Goal: Browse casually

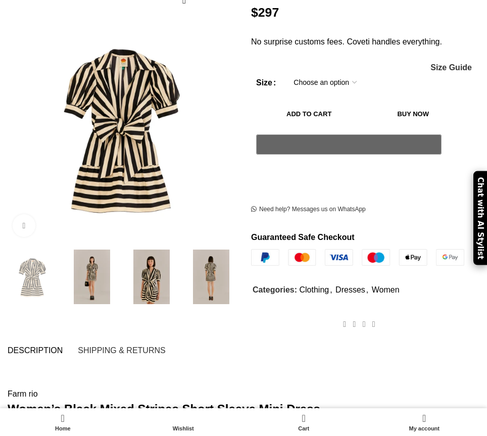
scroll to position [199, 0]
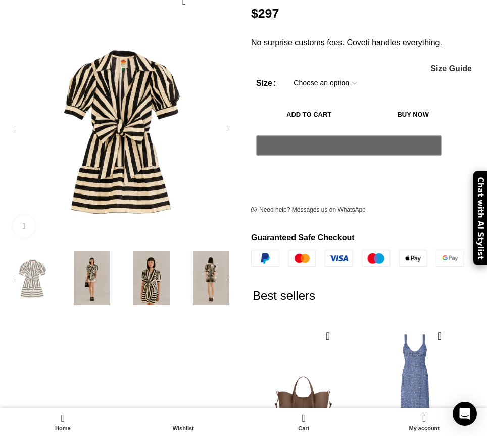
click at [146, 256] on img "3 / 6" at bounding box center [151, 277] width 55 height 55
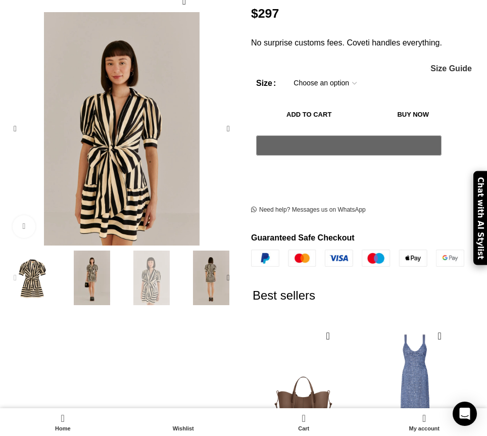
click at [212, 263] on img "4 / 6" at bounding box center [211, 277] width 55 height 55
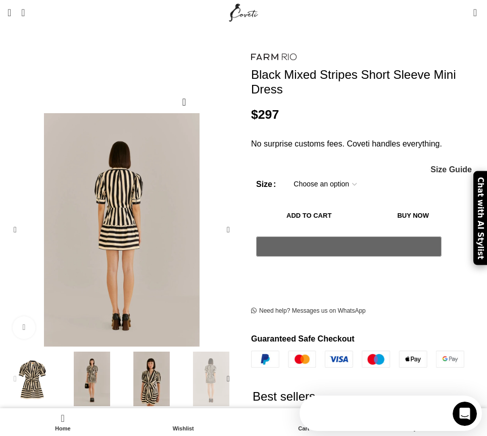
scroll to position [0, 0]
click at [80, 370] on img "2 / 6" at bounding box center [92, 378] width 55 height 55
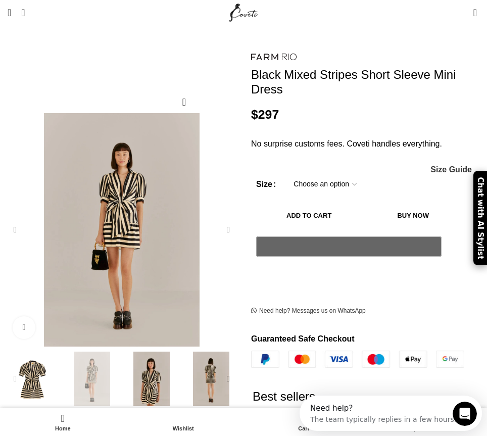
scroll to position [0, 147]
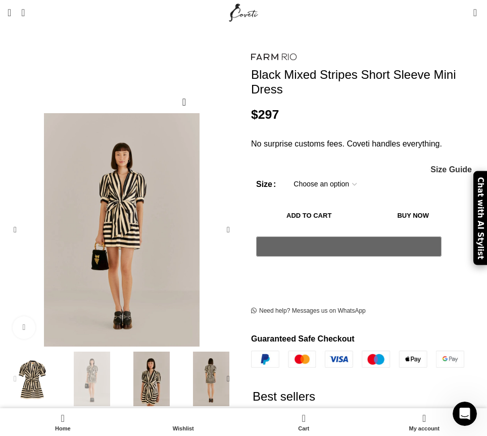
click at [36, 365] on img "1 / 6" at bounding box center [32, 378] width 55 height 55
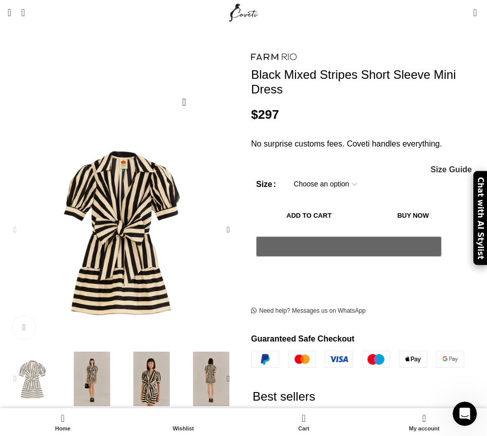
click at [97, 366] on img "2 / 6" at bounding box center [92, 378] width 55 height 55
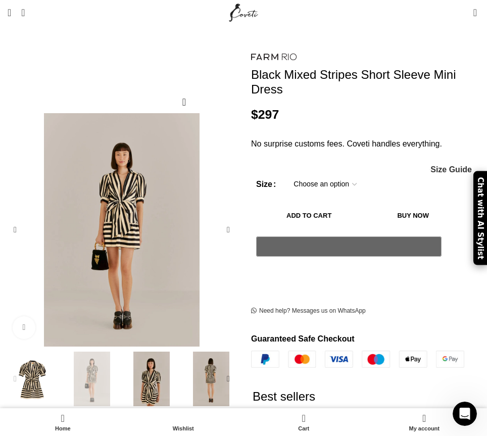
click at [161, 367] on img "3 / 6" at bounding box center [151, 378] width 55 height 55
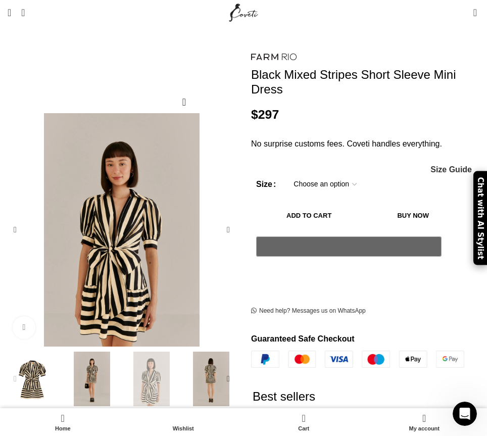
click at [205, 372] on img "4 / 6" at bounding box center [211, 378] width 55 height 55
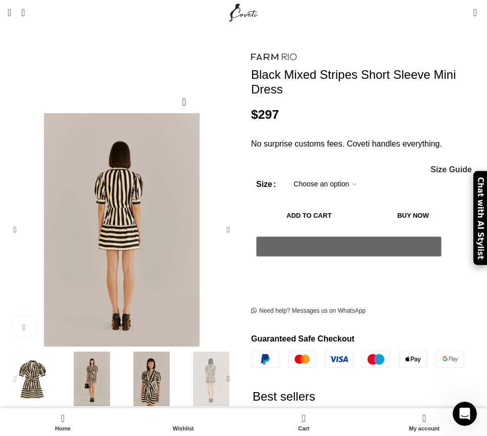
scroll to position [0, 442]
click at [15, 220] on div "Previous slide" at bounding box center [15, 230] width 20 height 20
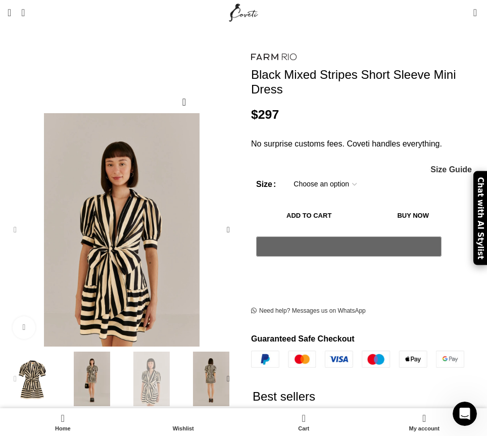
click at [15, 220] on div "Previous slide" at bounding box center [15, 230] width 20 height 20
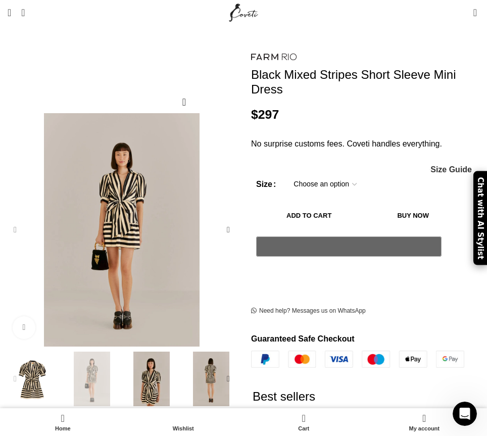
click at [15, 220] on div "Previous slide" at bounding box center [15, 230] width 20 height 20
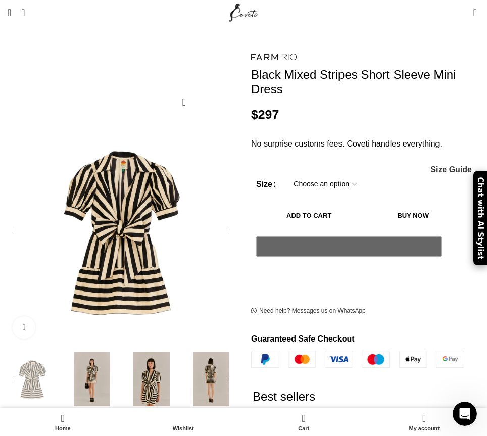
click at [227, 220] on div "Next slide" at bounding box center [228, 230] width 20 height 20
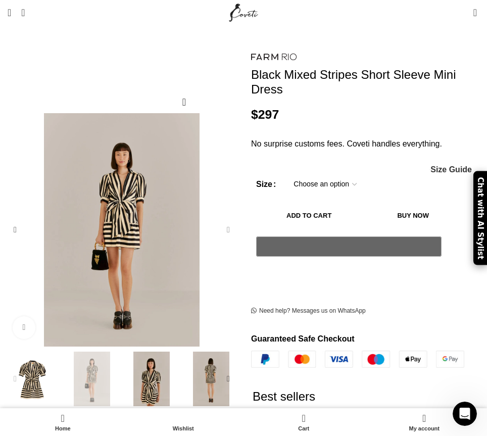
scroll to position [0, 590]
click at [227, 220] on div "Next slide" at bounding box center [228, 230] width 20 height 20
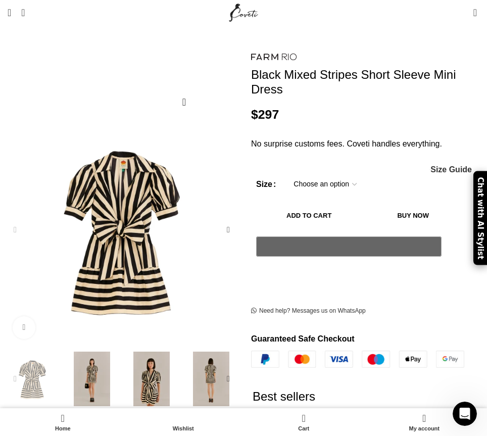
click at [424, 322] on div at bounding box center [357, 327] width 213 height 10
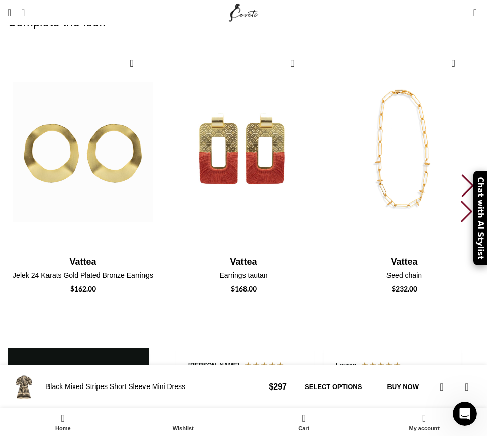
scroll to position [0, 884]
